Goal: Submit feedback/report problem

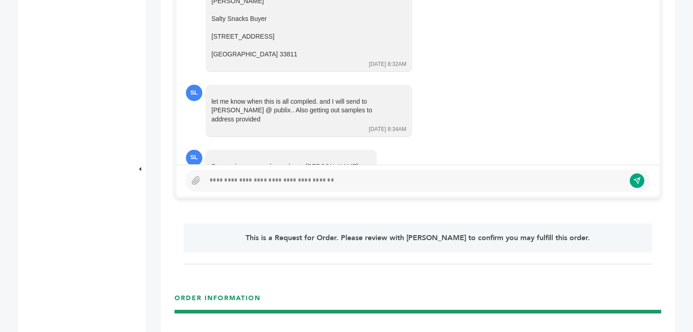
scroll to position [585, 0]
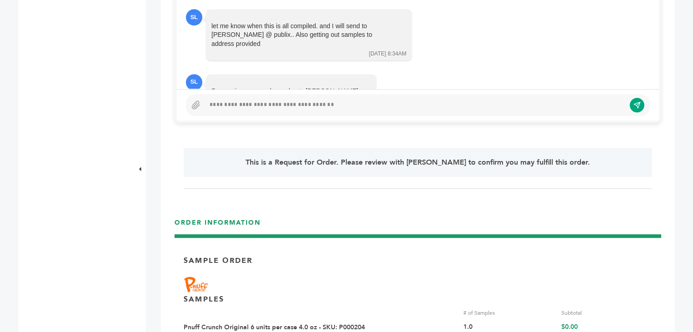
click at [230, 103] on div at bounding box center [415, 105] width 420 height 11
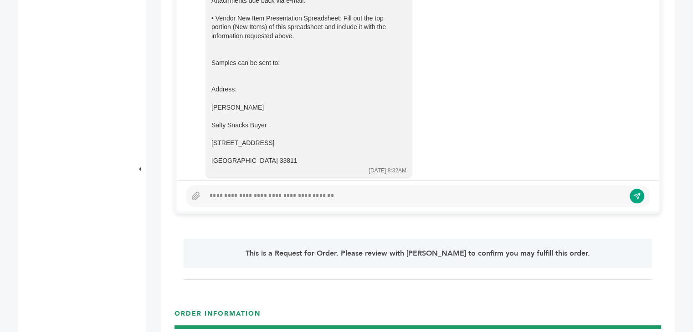
scroll to position [1576, 0]
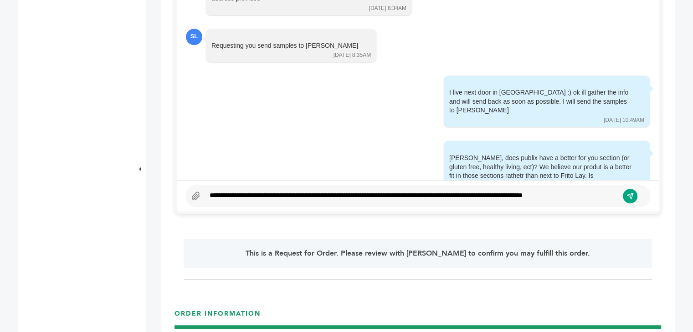
click at [196, 194] on icon at bounding box center [195, 196] width 9 height 9
click at [0, 0] on input "file" at bounding box center [0, 0] width 0 height 0
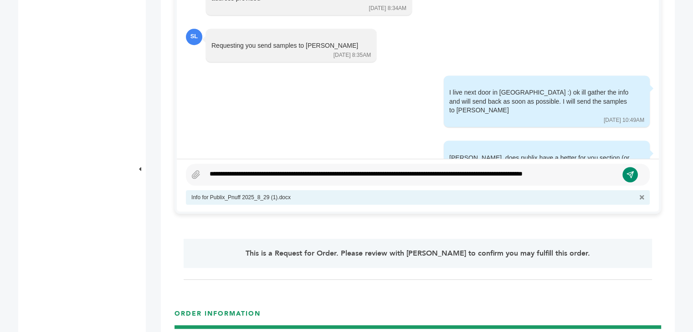
click at [632, 172] on icon "submit" at bounding box center [630, 175] width 6 height 6
click at [627, 173] on icon "submit" at bounding box center [630, 175] width 6 height 6
click at [639, 199] on icon "button" at bounding box center [641, 197] width 5 height 6
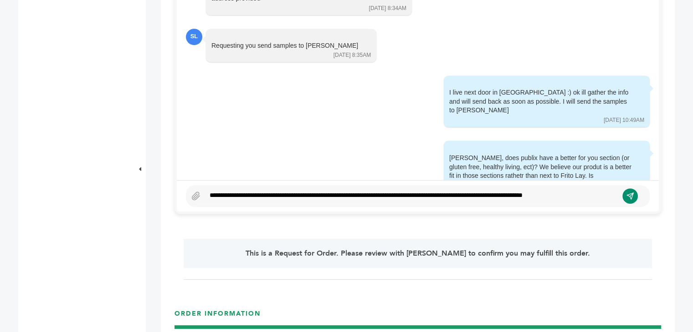
click at [632, 196] on icon "submit" at bounding box center [630, 196] width 6 height 6
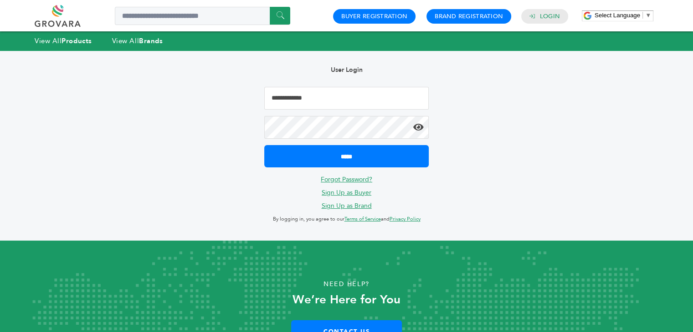
click at [330, 97] on input "Email Address" at bounding box center [346, 98] width 164 height 23
type input "**********"
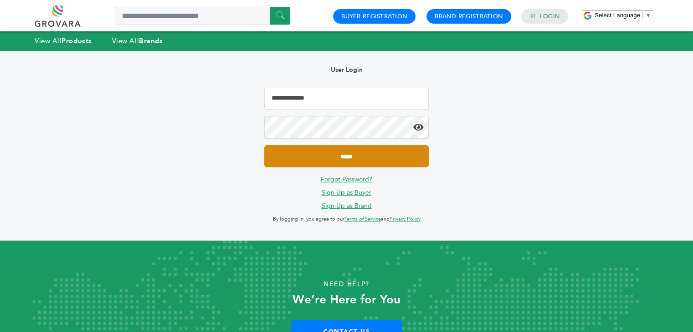
click at [351, 162] on input "*****" at bounding box center [346, 156] width 164 height 22
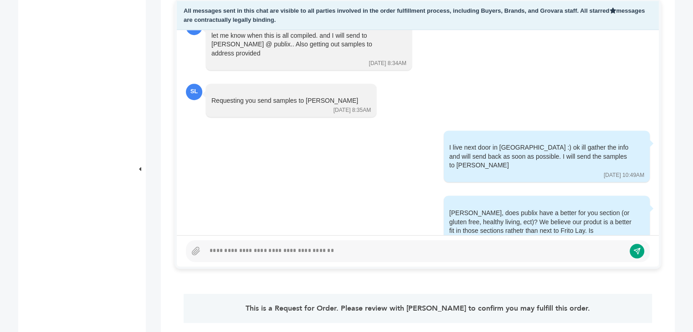
scroll to position [501, 0]
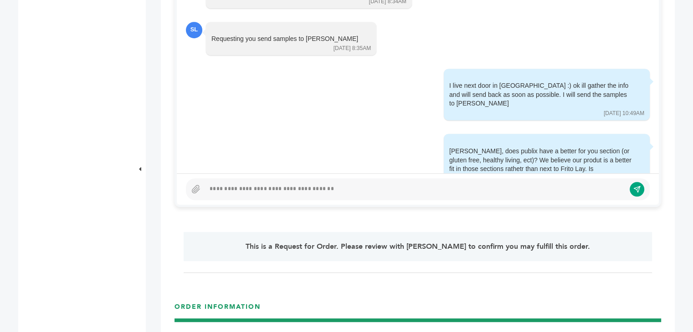
click at [243, 192] on div at bounding box center [415, 189] width 420 height 11
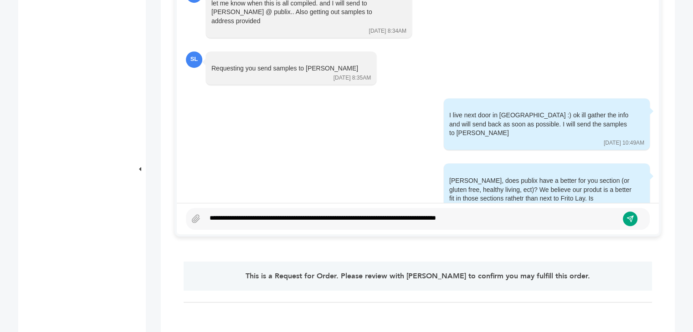
scroll to position [455, 0]
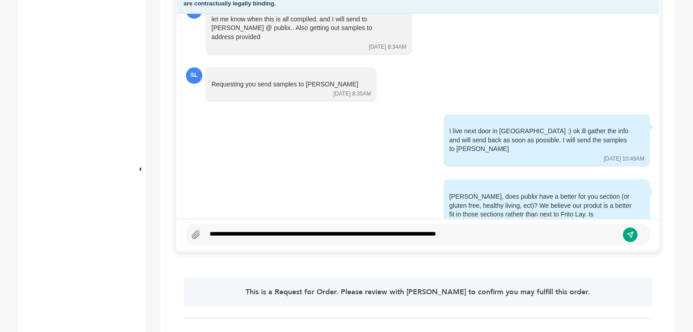
click at [196, 234] on icon at bounding box center [195, 235] width 7 height 8
click at [0, 0] on input "file" at bounding box center [0, 0] width 0 height 0
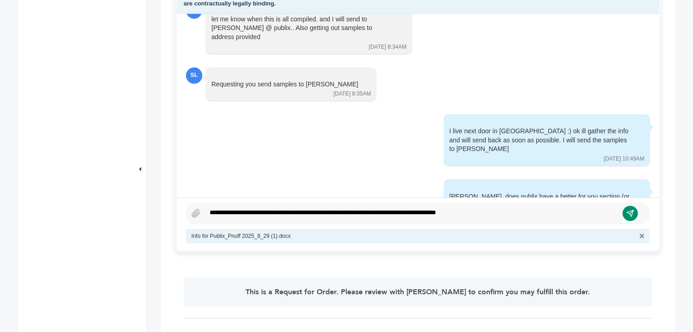
click at [630, 210] on icon "submit" at bounding box center [630, 213] width 6 height 6
